Goal: Browse casually

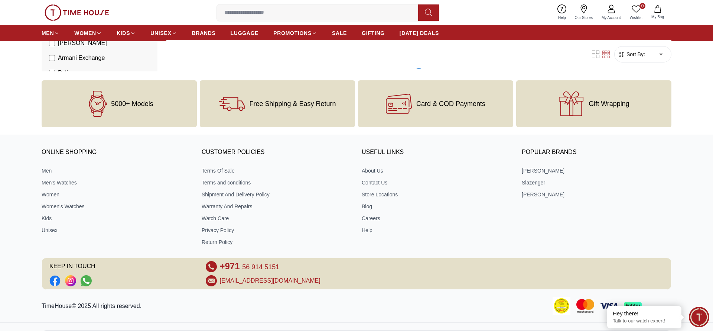
scroll to position [817, 0]
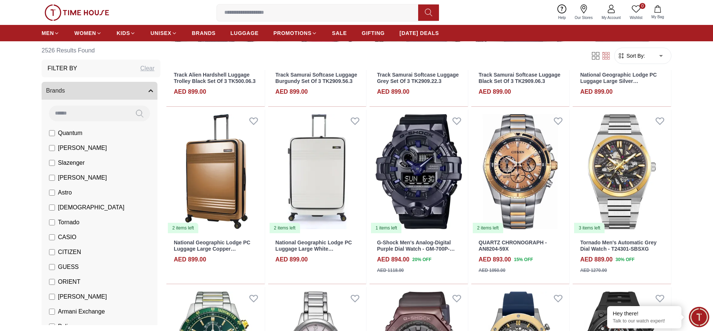
scroll to position [2249, 0]
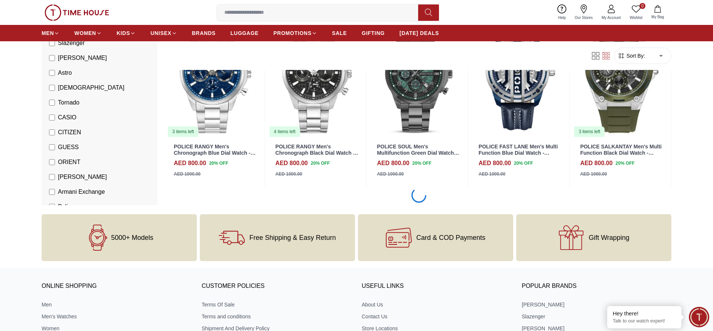
scroll to position [3701, 0]
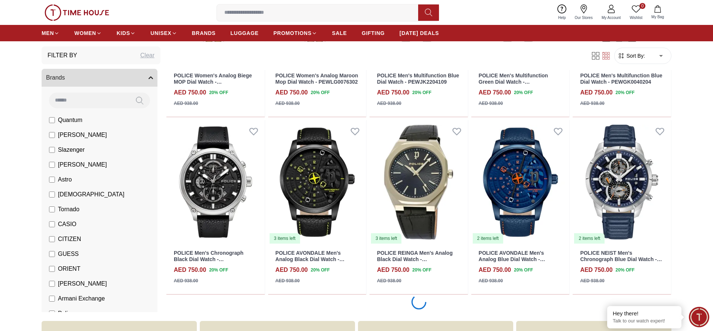
scroll to position [5152, 0]
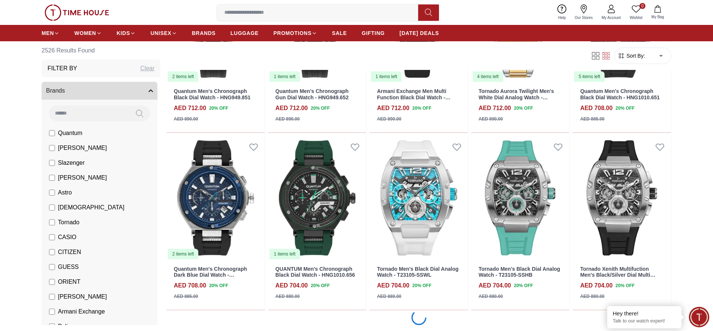
scroll to position [6594, 0]
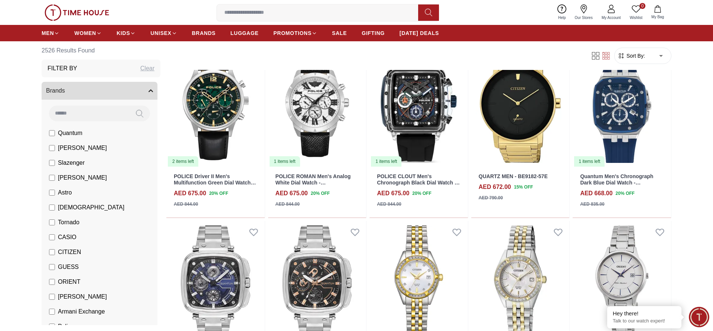
scroll to position [7878, 0]
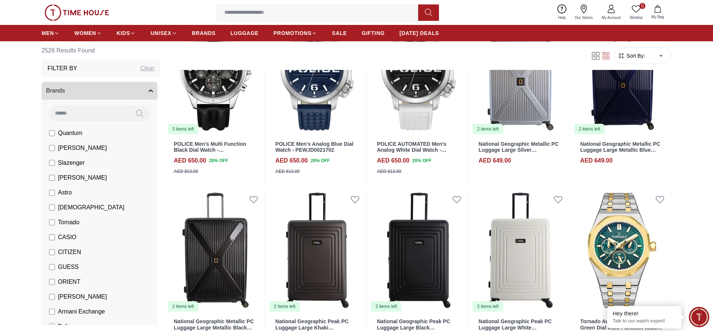
scroll to position [8439, 0]
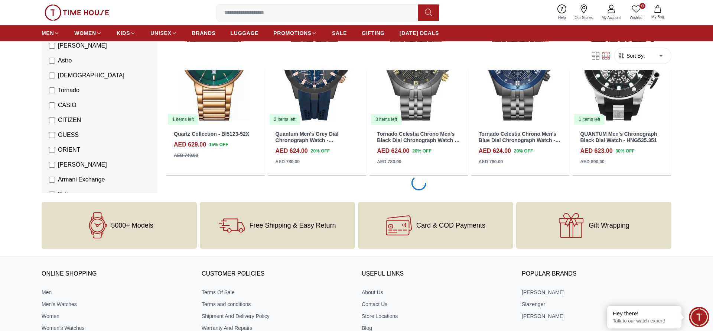
scroll to position [9497, 0]
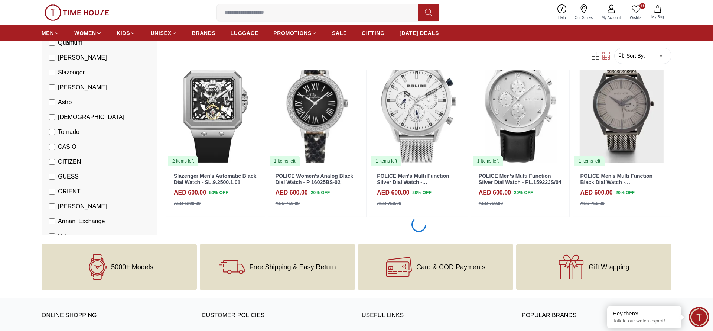
scroll to position [10949, 0]
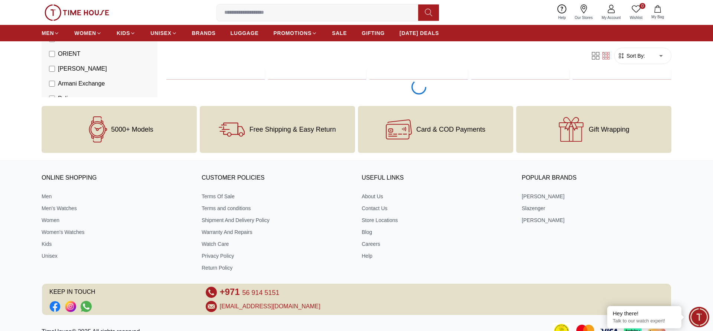
scroll to position [12391, 0]
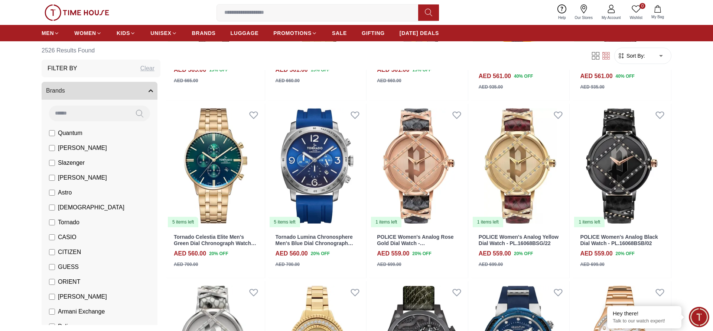
scroll to position [12473, 0]
